Goal: Task Accomplishment & Management: Use online tool/utility

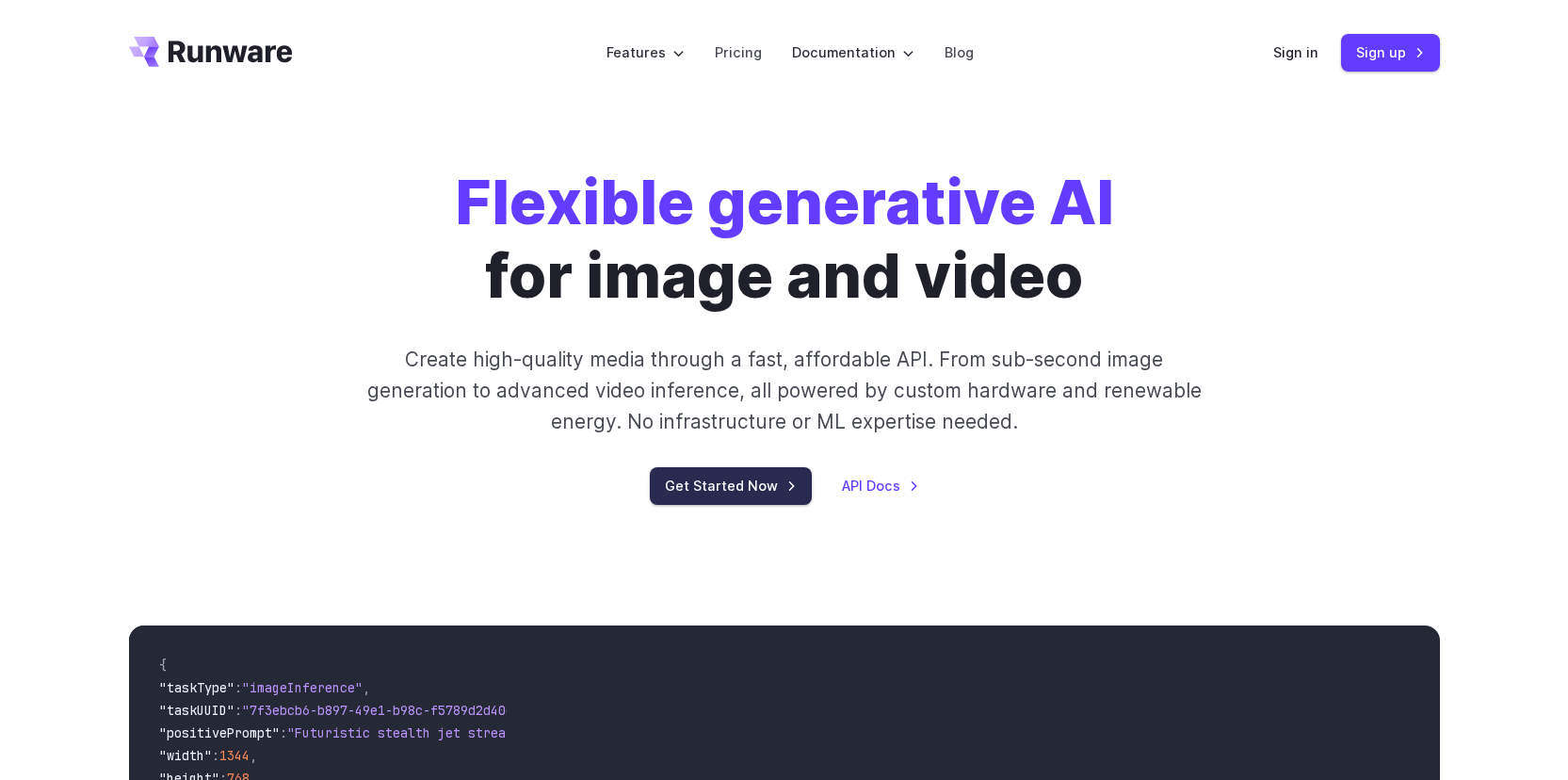
click at [773, 484] on link "Get Started Now" at bounding box center [731, 485] width 162 height 37
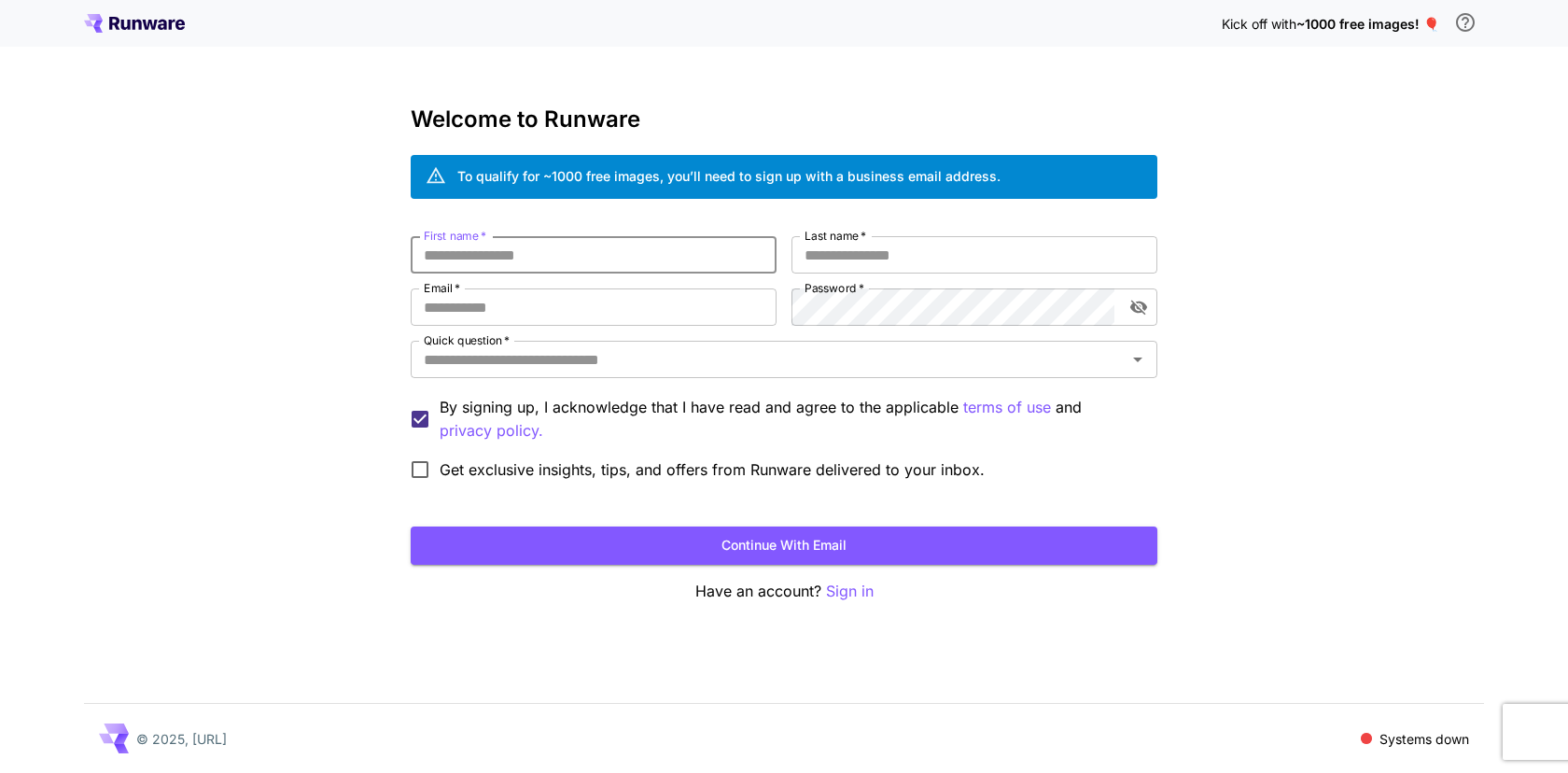
click at [611, 264] on input "First name   *" at bounding box center [593, 255] width 366 height 37
type input "*****"
type input "***"
type input "**********"
click at [748, 360] on input "Quick question   *" at bounding box center [769, 359] width 705 height 26
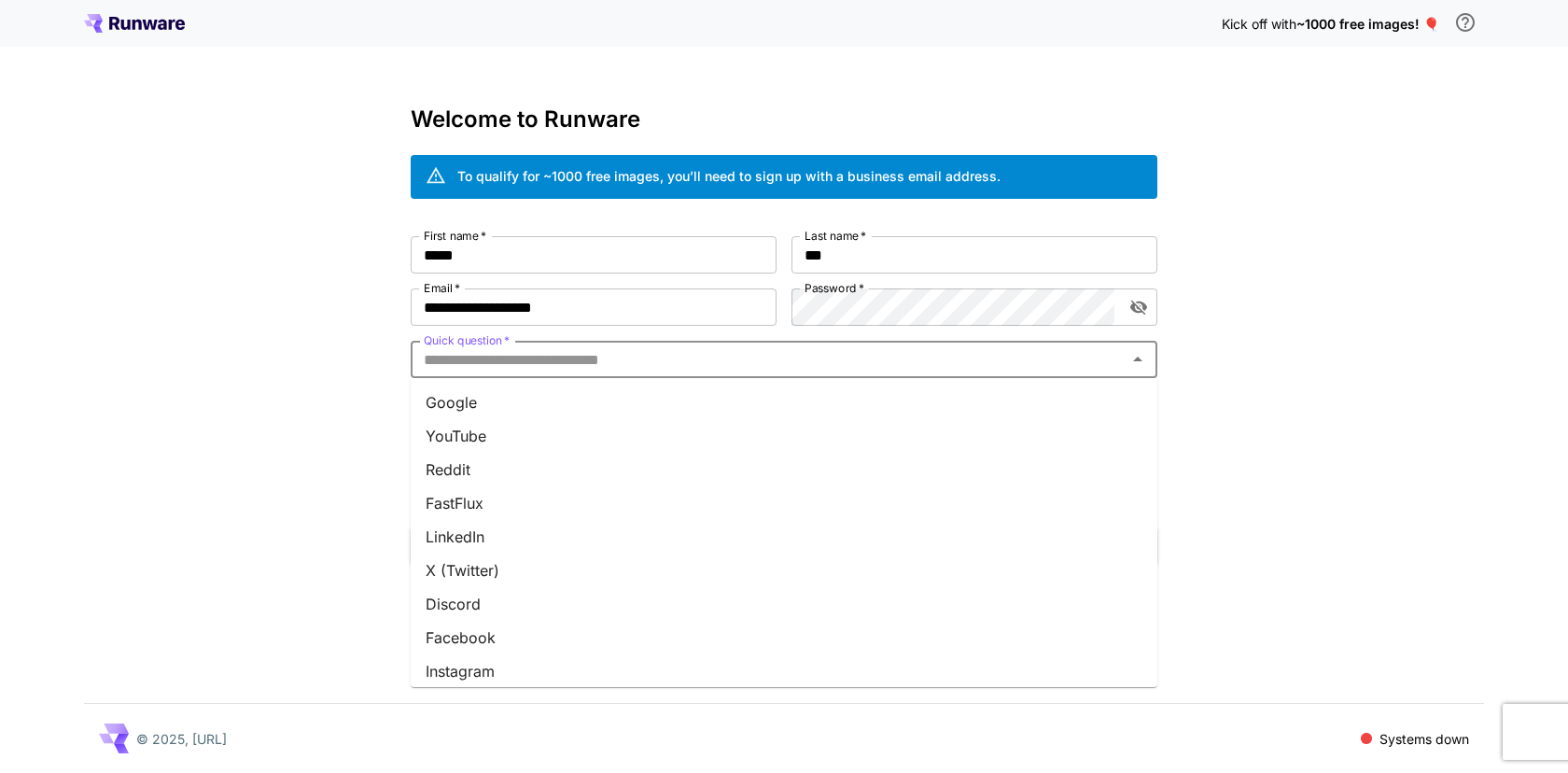
click at [728, 409] on li "Google" at bounding box center [784, 402] width 747 height 33
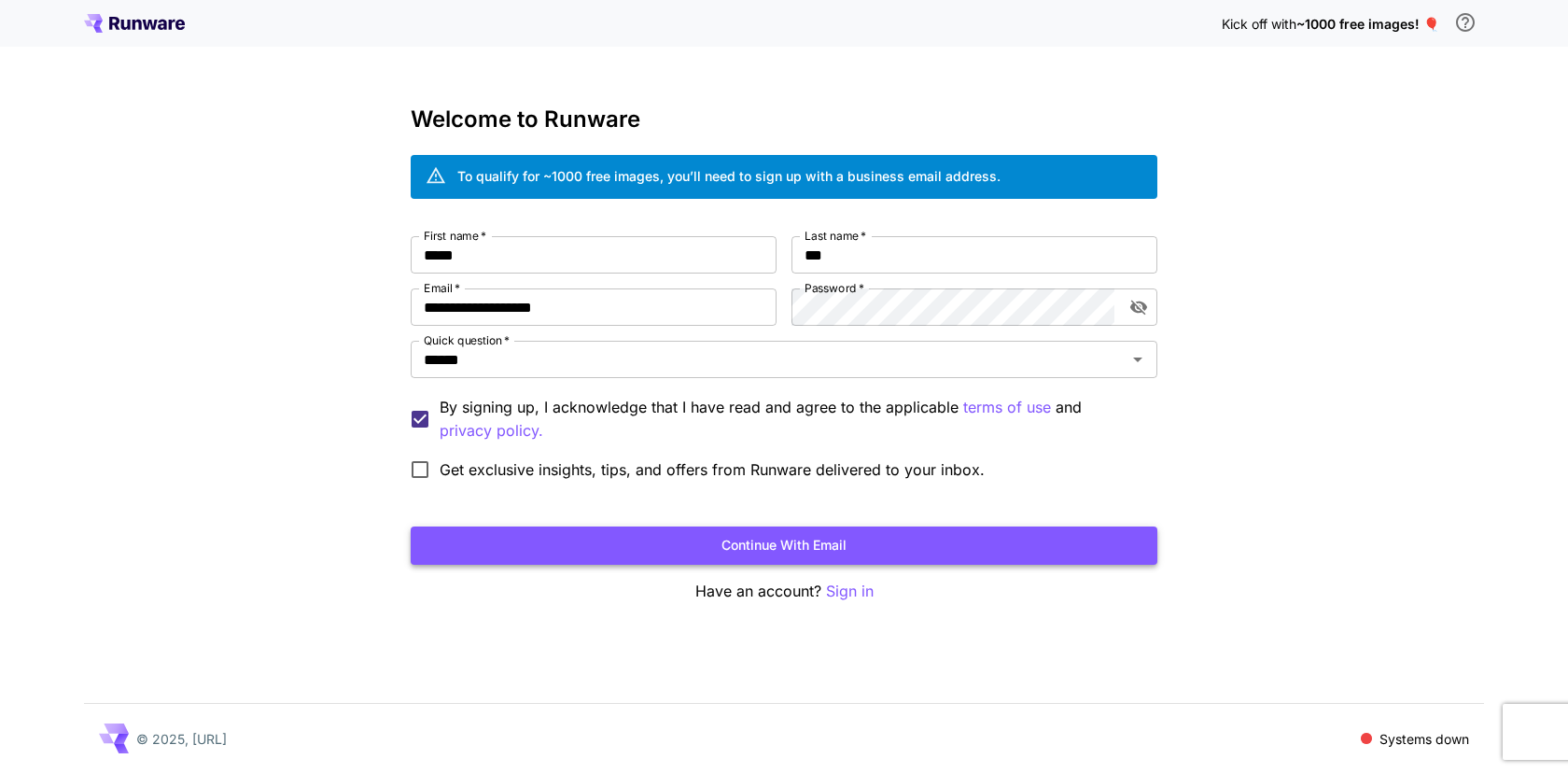
click at [588, 537] on button "Continue with email" at bounding box center [784, 545] width 747 height 38
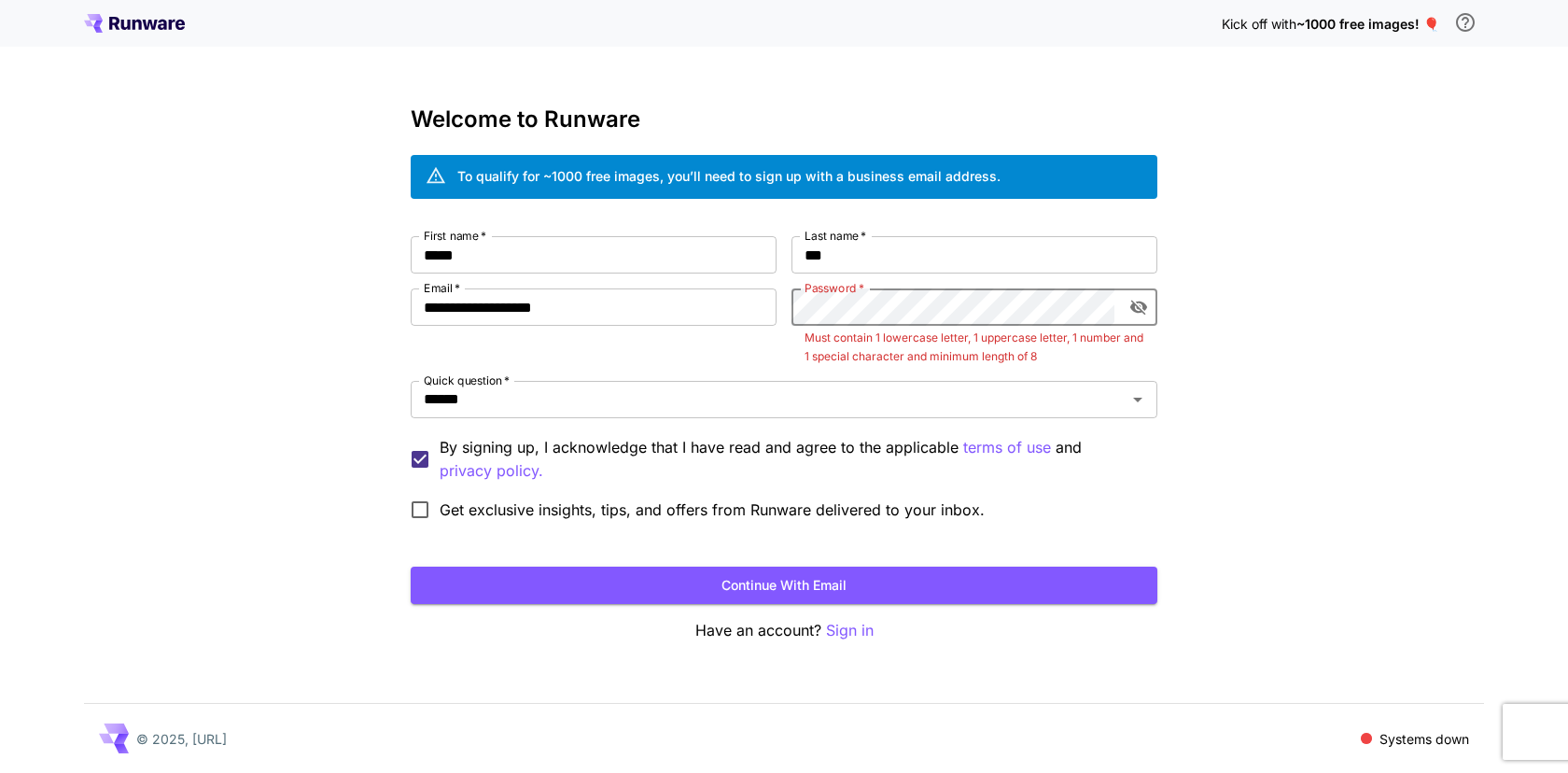
click at [1130, 302] on icon "toggle password visibility" at bounding box center [1138, 307] width 19 height 19
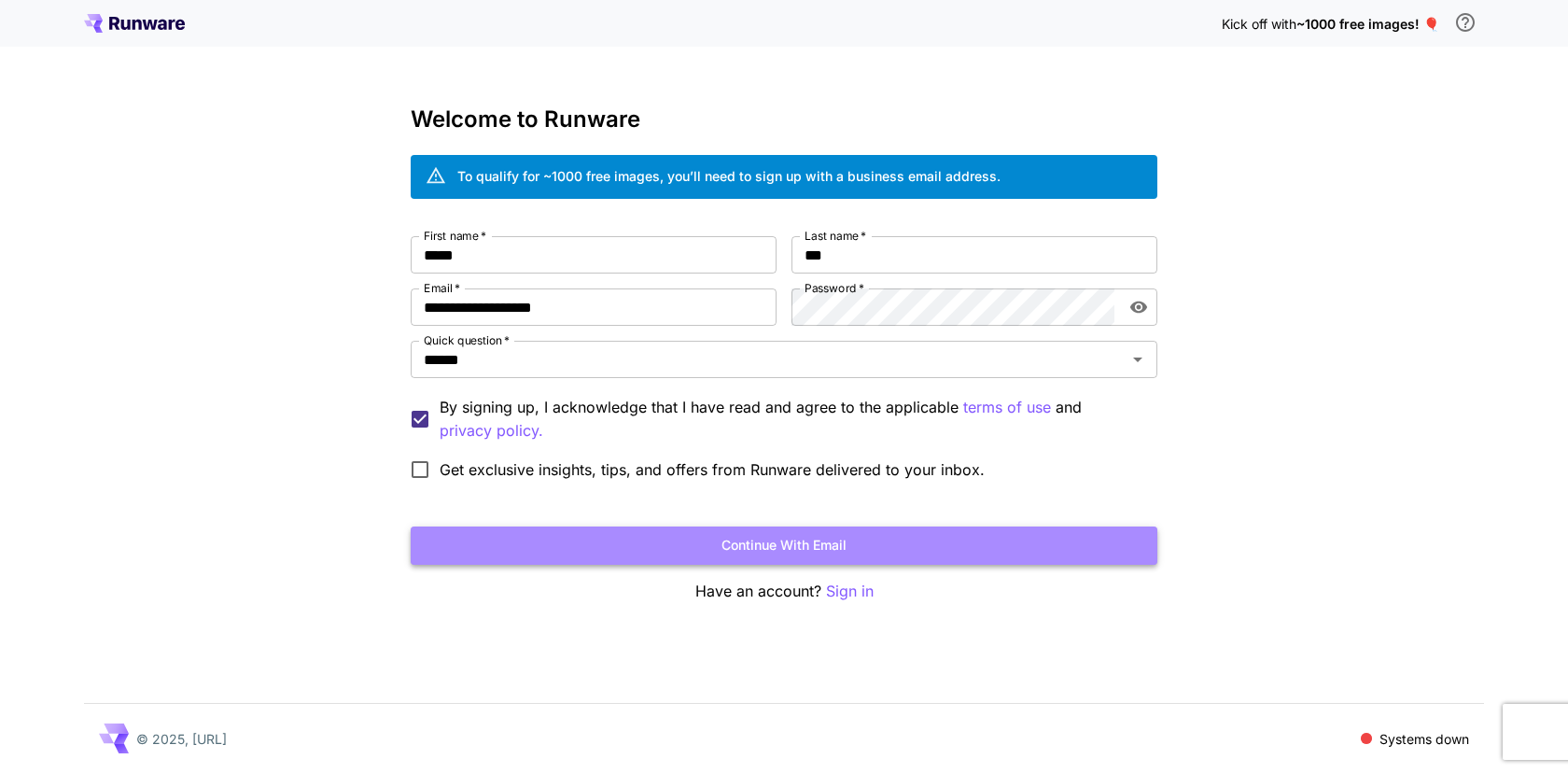
click at [967, 540] on button "Continue with email" at bounding box center [784, 545] width 747 height 38
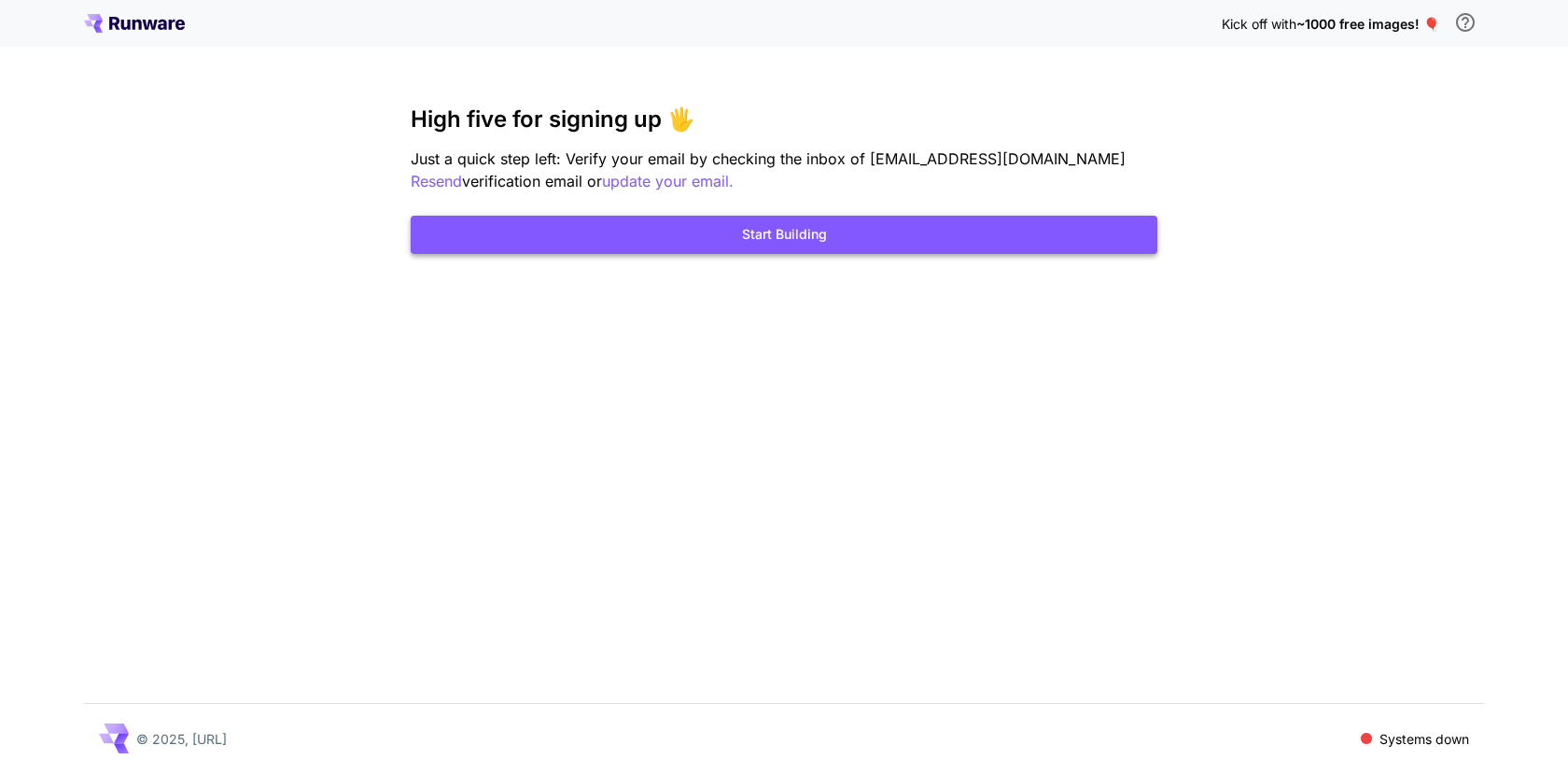
click at [866, 240] on button "Start Building" at bounding box center [784, 234] width 747 height 38
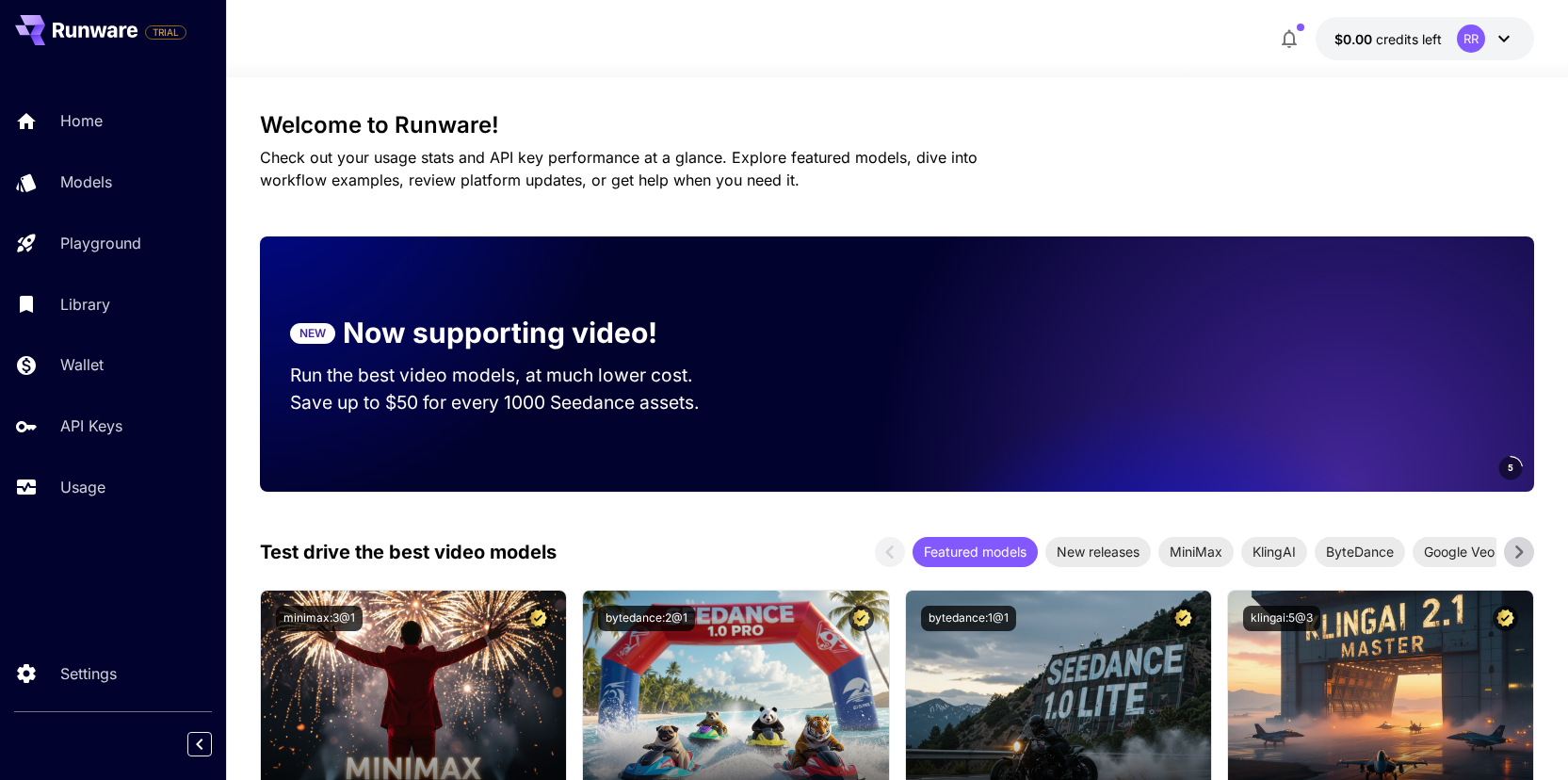
scroll to position [110, 0]
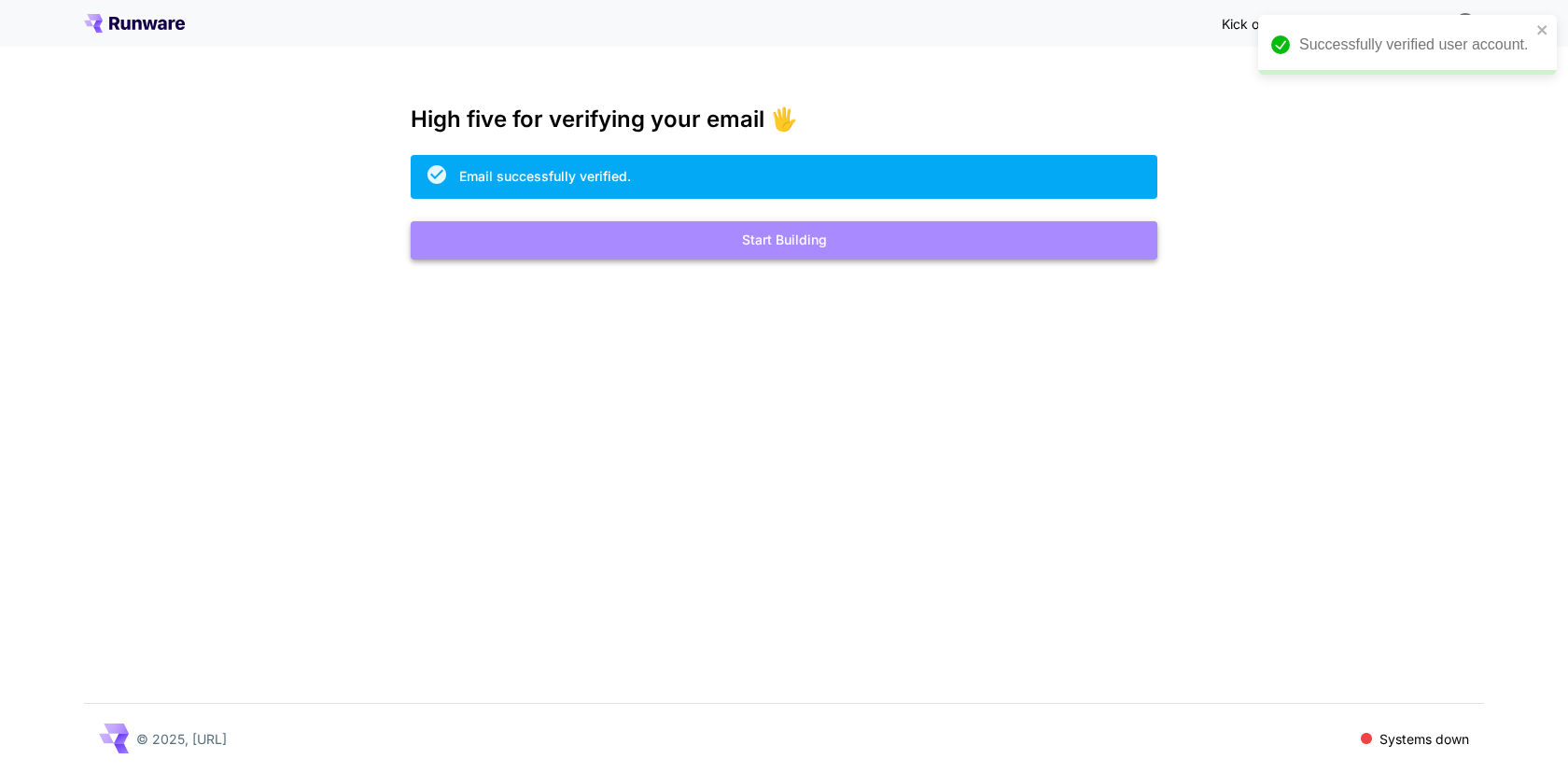
click at [867, 242] on button "Start Building" at bounding box center [784, 240] width 747 height 38
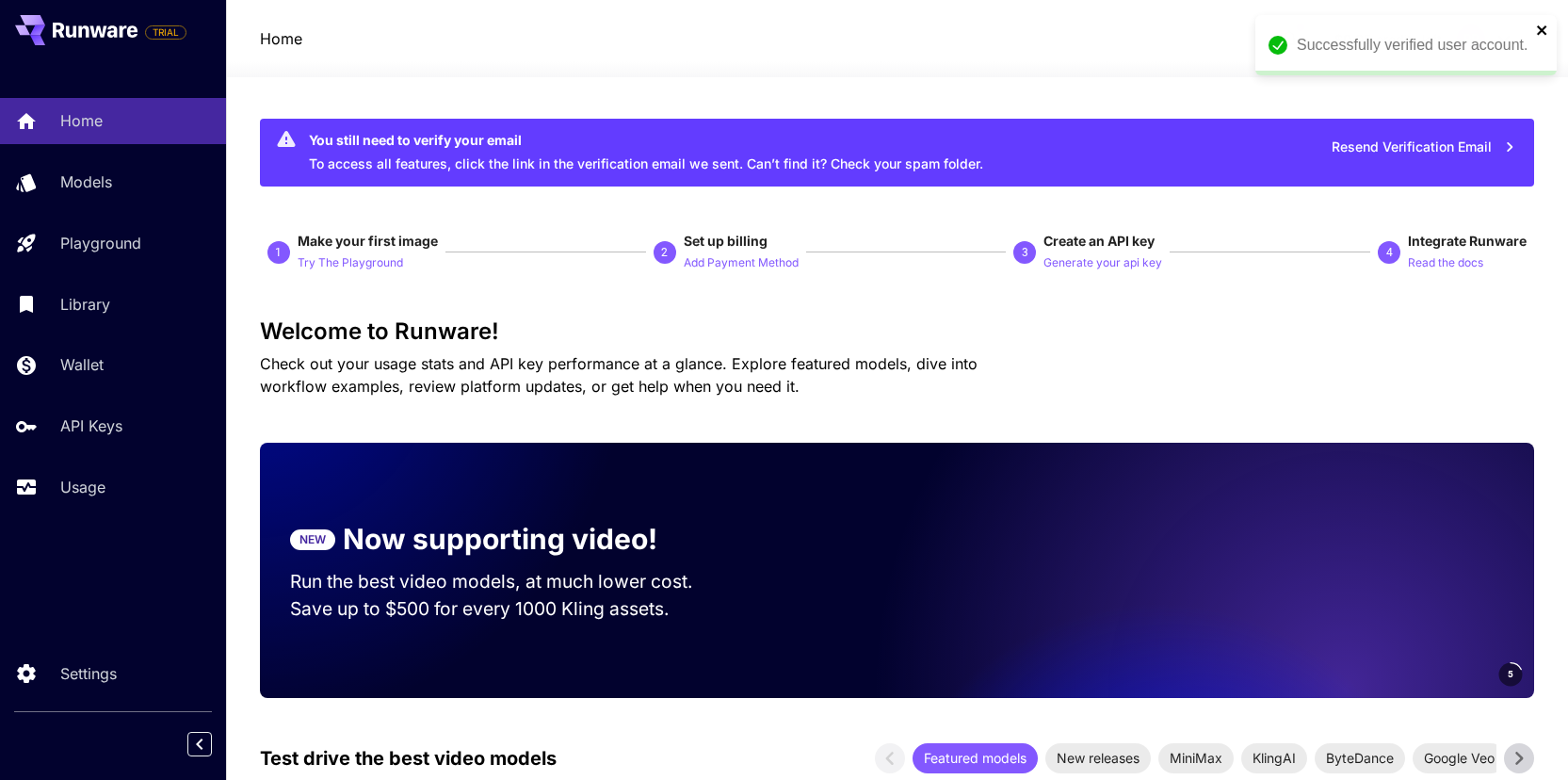
click at [1545, 29] on icon "close" at bounding box center [1542, 30] width 13 height 15
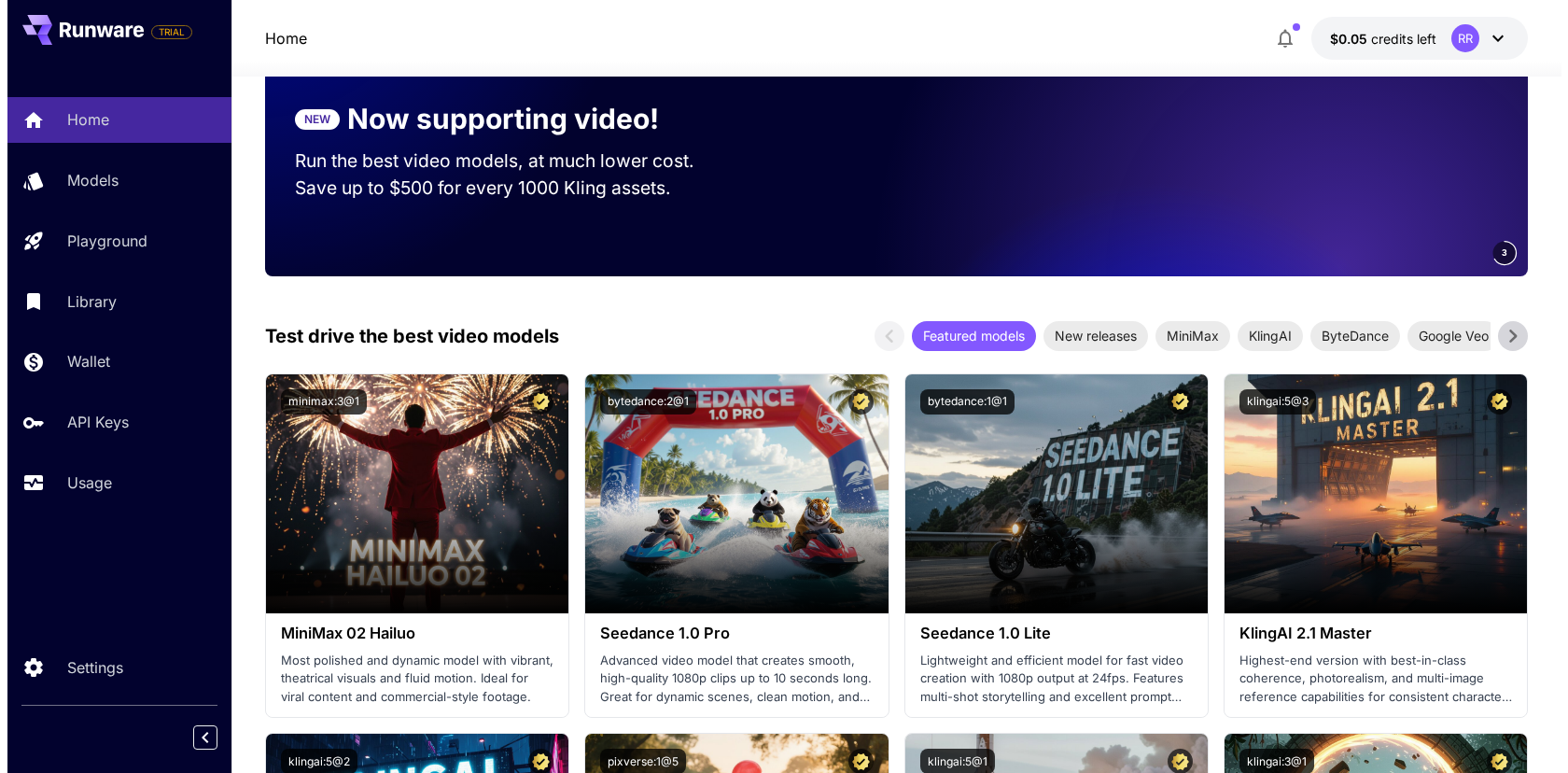
scroll to position [417, 0]
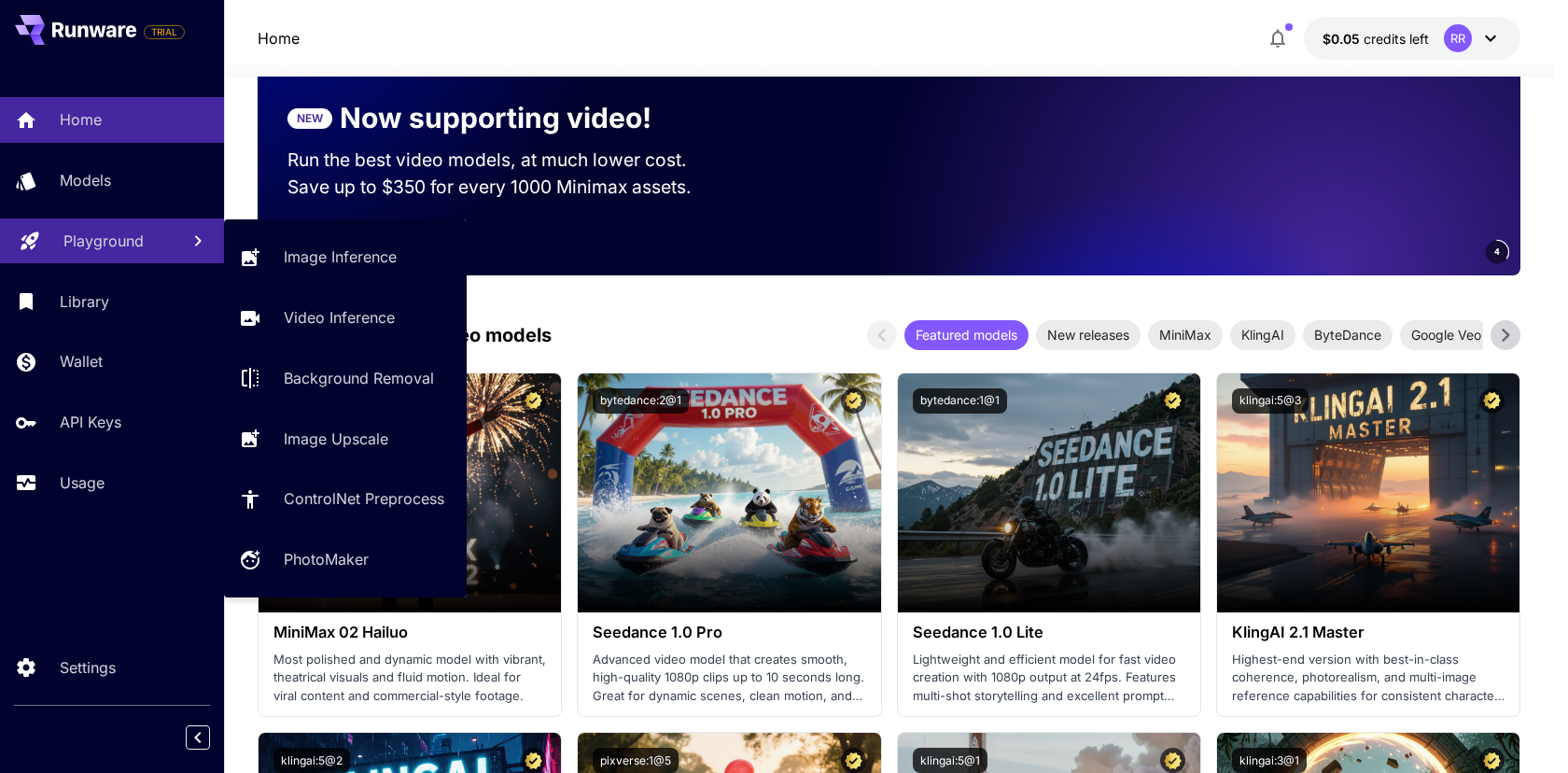
click at [132, 242] on p "Playground" at bounding box center [104, 240] width 80 height 23
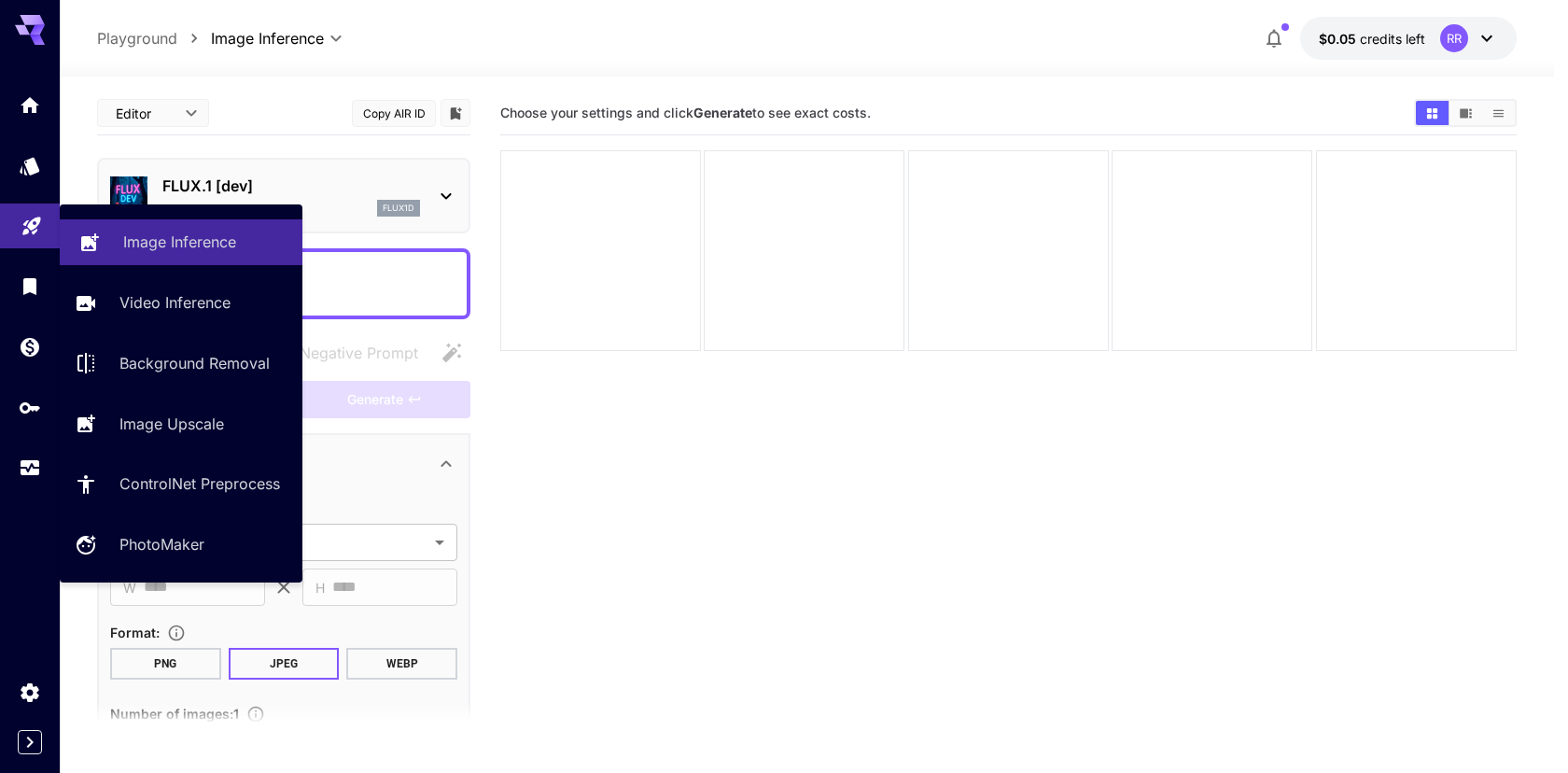
click at [239, 241] on div "Image Inference" at bounding box center [206, 241] width 165 height 23
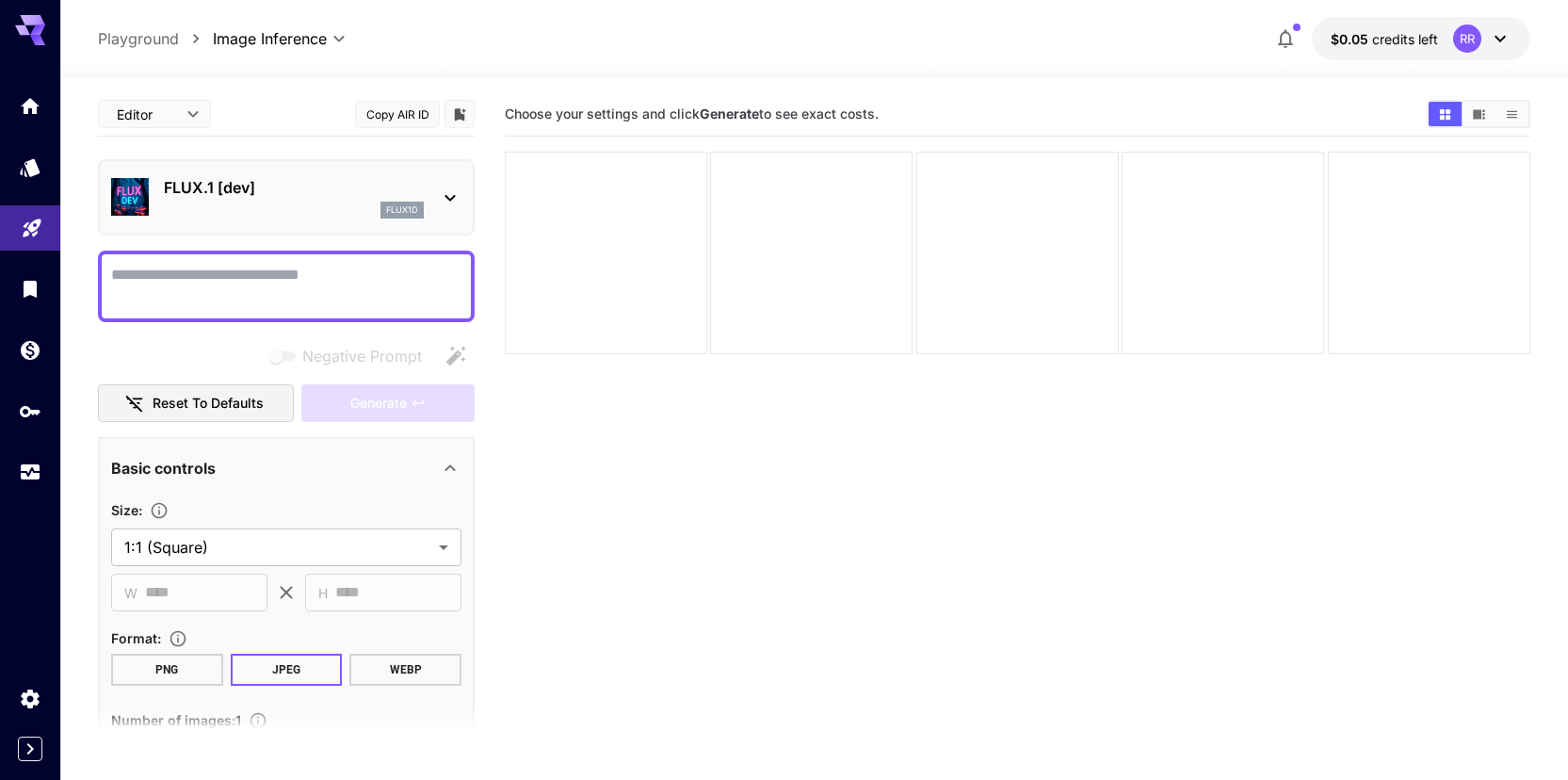
click at [387, 289] on textarea "Negative Prompt" at bounding box center [286, 287] width 350 height 46
